Goal: Task Accomplishment & Management: Manage account settings

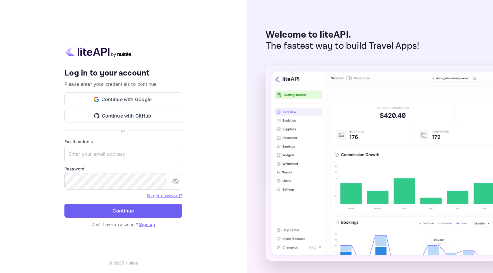
type input "[DOMAIN_NAME][EMAIL_ADDRESS][DOMAIN_NAME]"
click at [102, 211] on button "Continue" at bounding box center [123, 211] width 118 height 14
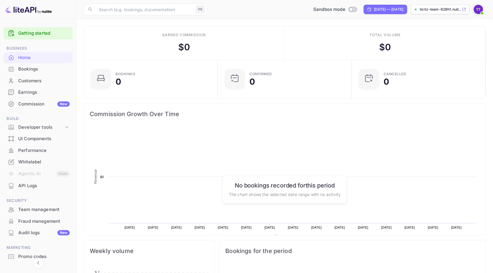
scroll to position [96, 130]
click at [54, 125] on div "Developer tools" at bounding box center [41, 127] width 46 height 7
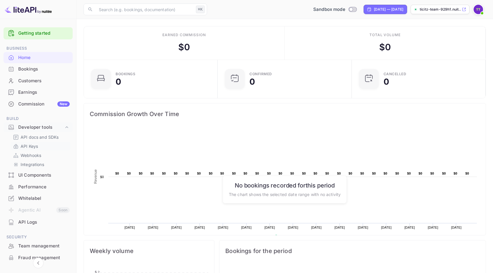
click at [33, 146] on p "API Keys" at bounding box center [29, 146] width 17 height 6
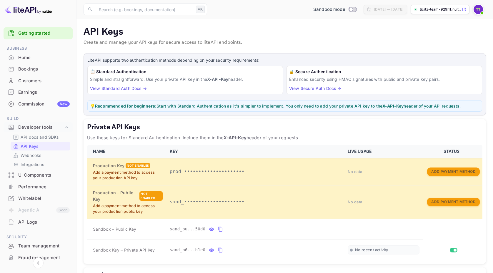
scroll to position [86, 0]
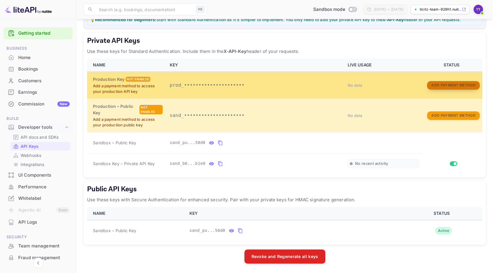
click at [450, 82] on button "Add Payment Method" at bounding box center [453, 85] width 52 height 9
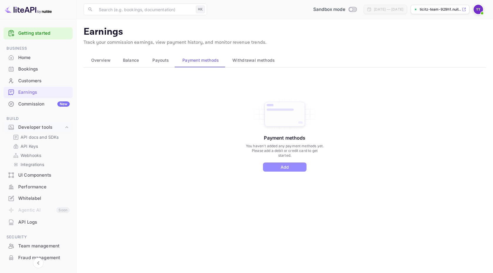
click at [292, 169] on button "Add" at bounding box center [285, 167] width 44 height 9
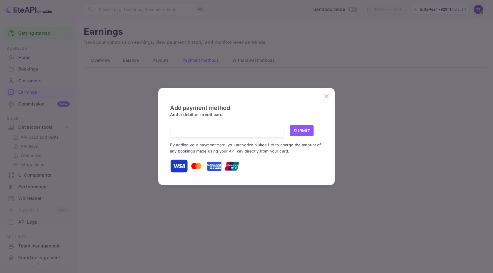
click at [233, 144] on small "By adding your payment card, you authorize Nuitee Ltd to charge the amount of a…" at bounding box center [245, 148] width 151 height 11
click at [233, 123] on div "Add payment method Add a debit or credit card Submit By adding your payment car…" at bounding box center [246, 138] width 153 height 69
click at [313, 131] on button "Submit" at bounding box center [302, 130] width 24 height 11
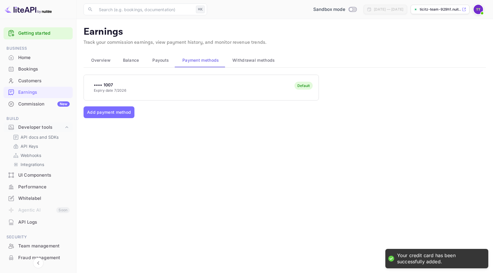
click at [305, 130] on div "•••• 1007 Expiry date 7/2026 Default Add payment method" at bounding box center [285, 141] width 402 height 132
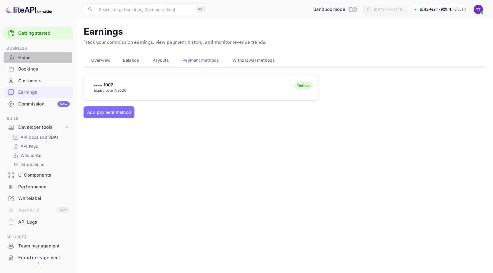
click at [34, 57] on div "Home" at bounding box center [43, 57] width 51 height 7
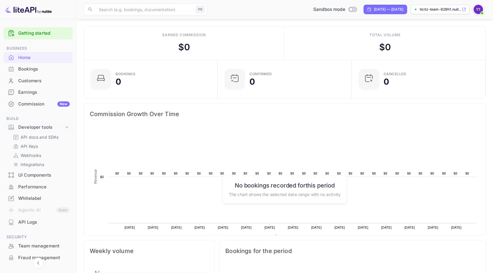
scroll to position [176, 0]
